Goal: Task Accomplishment & Management: Use online tool/utility

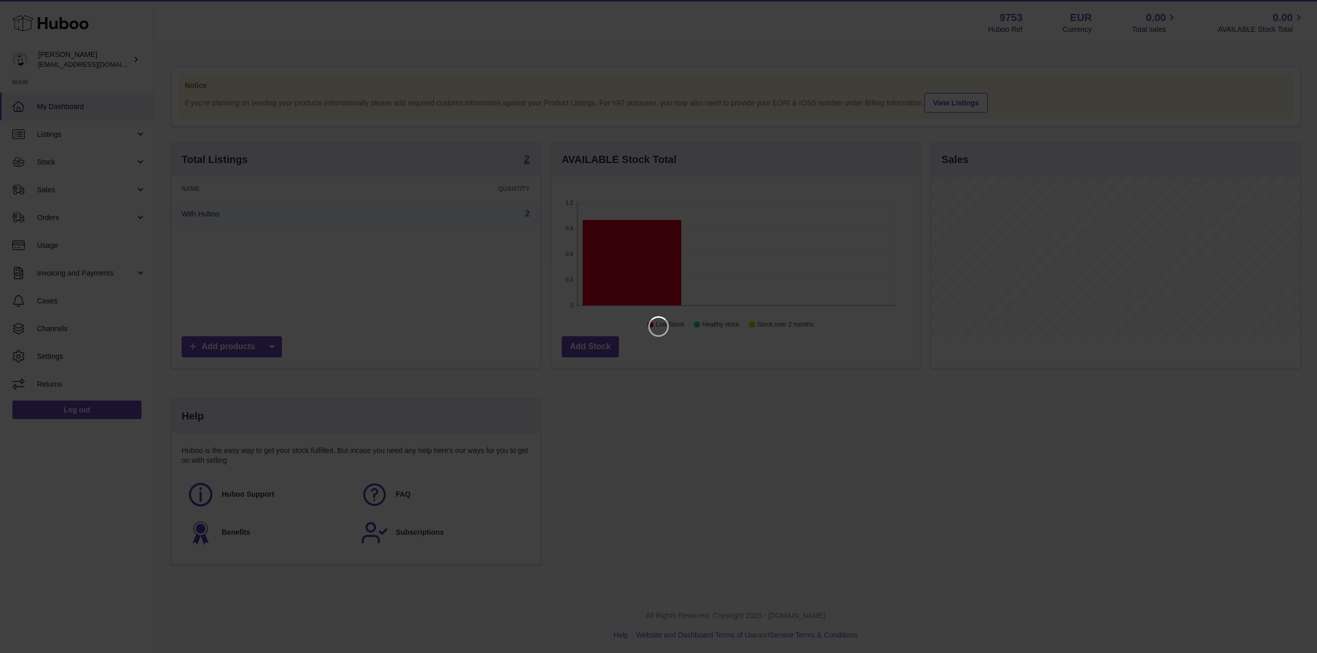
scroll to position [160, 368]
click at [1288, 7] on icon "Close" at bounding box center [1290, 9] width 8 height 8
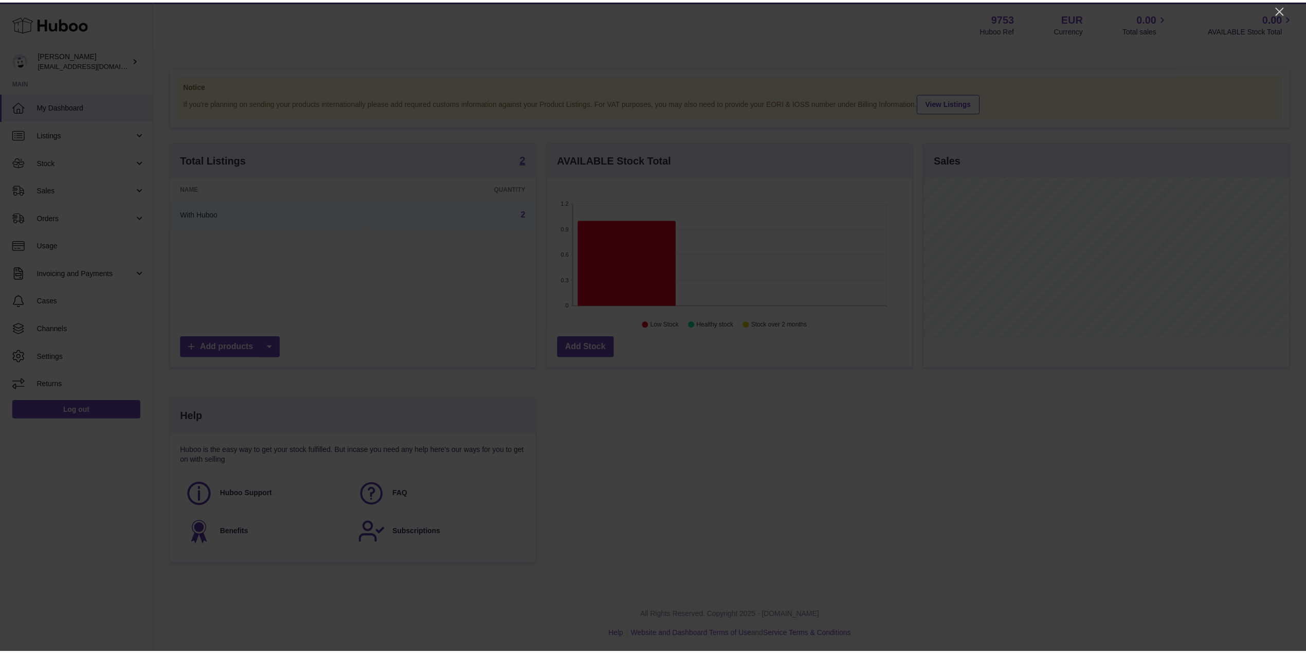
scroll to position [514188, 513984]
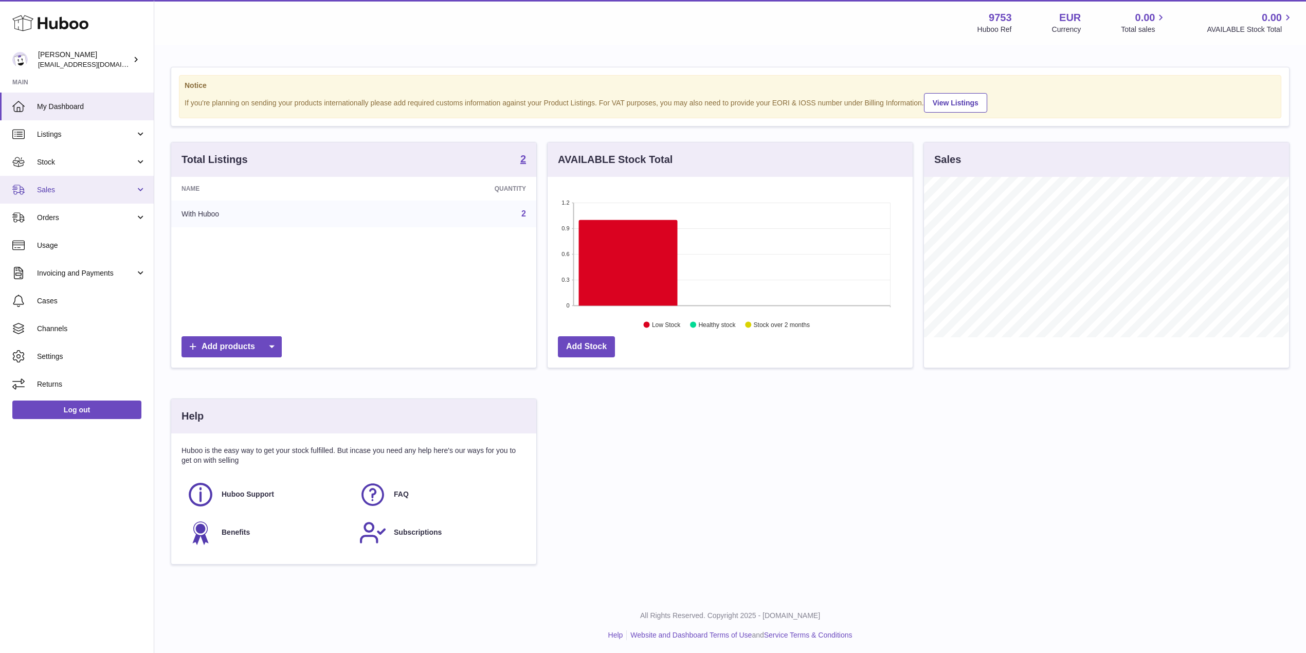
click at [73, 192] on span "Sales" at bounding box center [86, 190] width 98 height 10
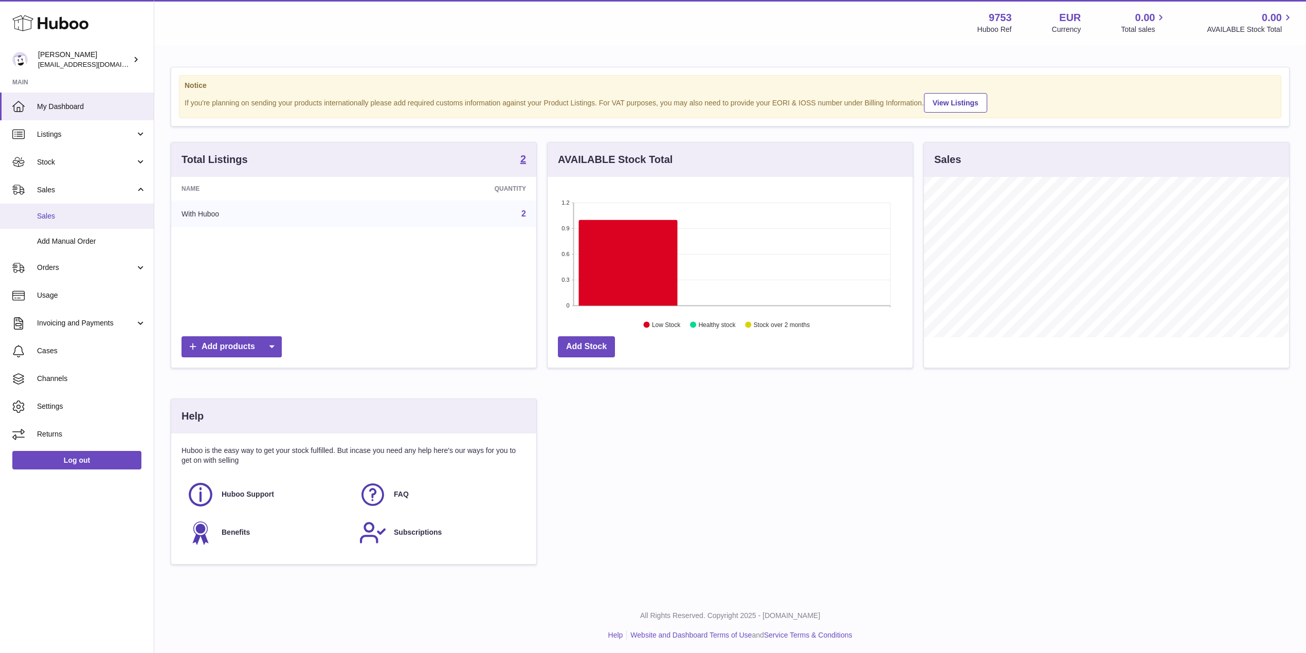
click at [64, 219] on span "Sales" at bounding box center [91, 216] width 109 height 10
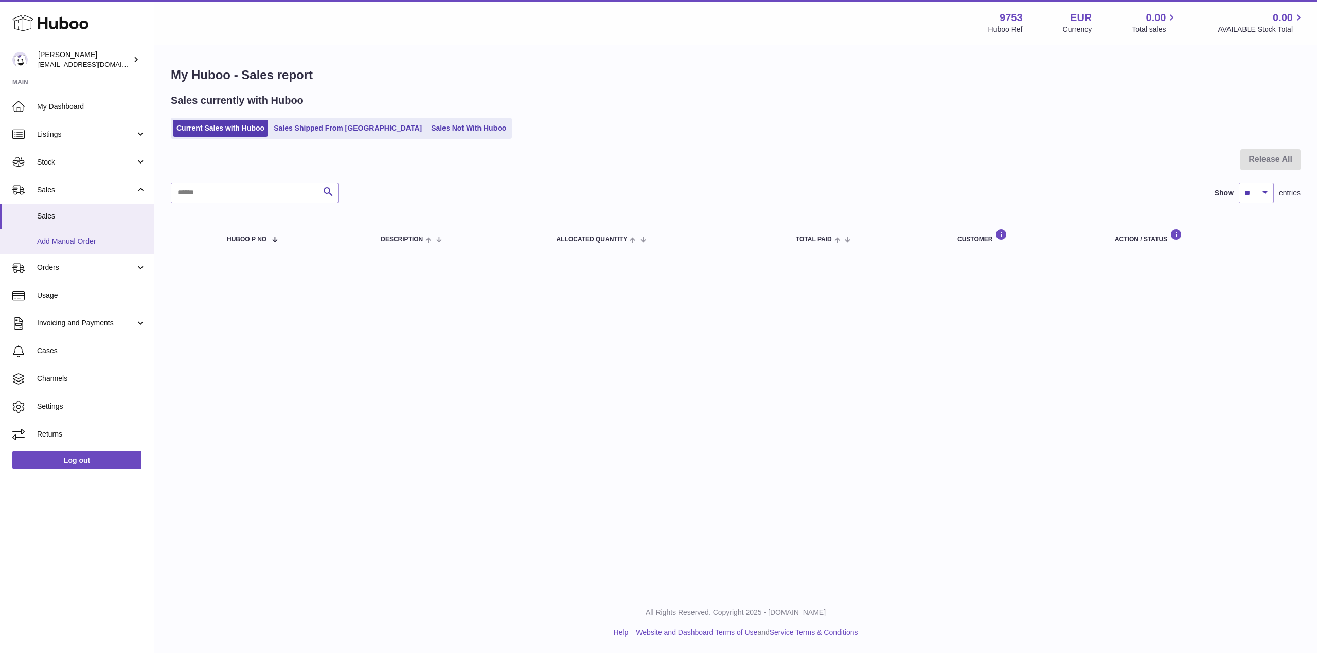
click at [85, 240] on span "Add Manual Order" at bounding box center [91, 242] width 109 height 10
